Goal: Transaction & Acquisition: Purchase product/service

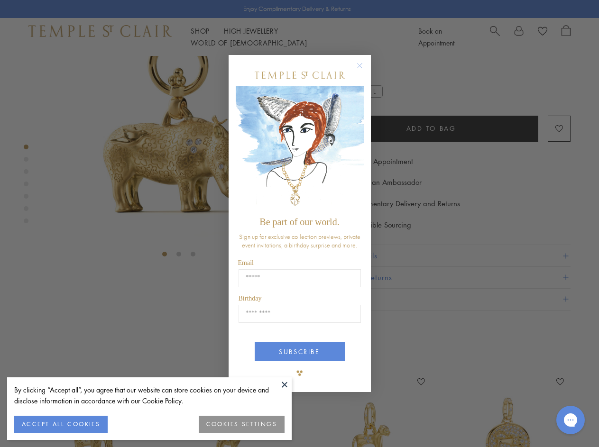
click at [299, 223] on span "Be part of our world." at bounding box center [299, 222] width 80 height 10
click at [285, 385] on button at bounding box center [284, 384] width 14 height 14
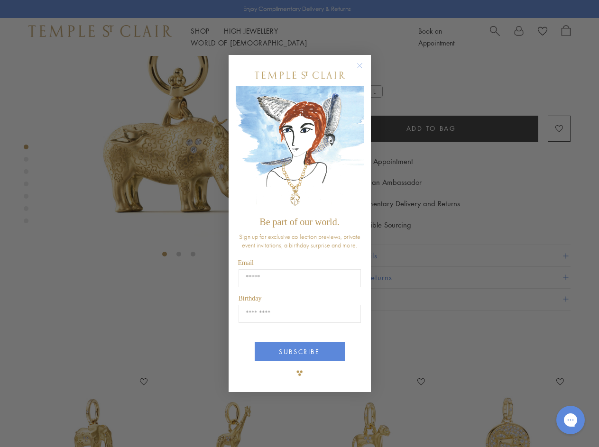
click at [61, 424] on div "Close dialog Be part of our world. Sign up for exclusive collection previews, p…" at bounding box center [299, 223] width 599 height 447
